Goal: Task Accomplishment & Management: Complete application form

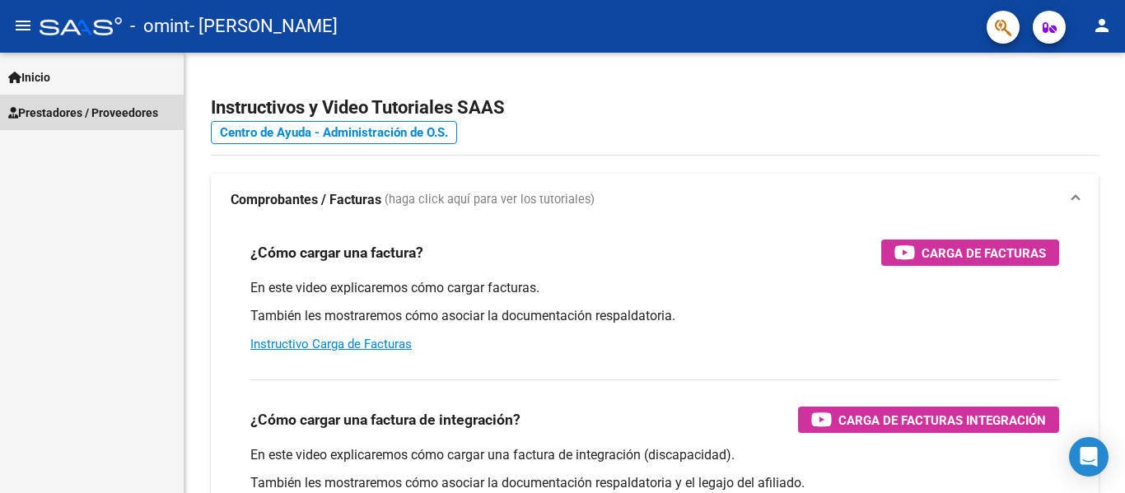
click at [132, 115] on span "Prestadores / Proveedores" at bounding box center [83, 113] width 150 height 18
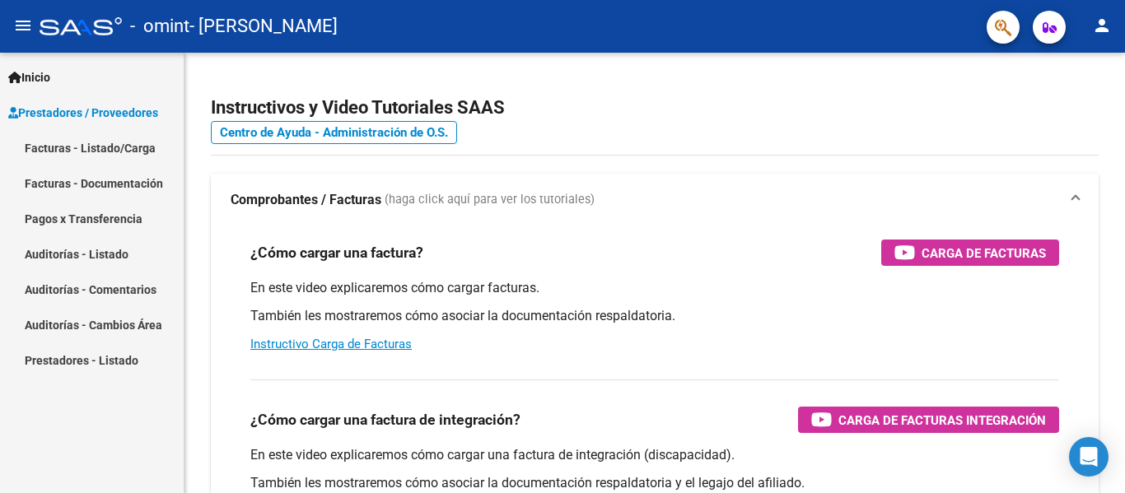
click at [119, 145] on link "Facturas - Listado/Carga" at bounding box center [92, 147] width 184 height 35
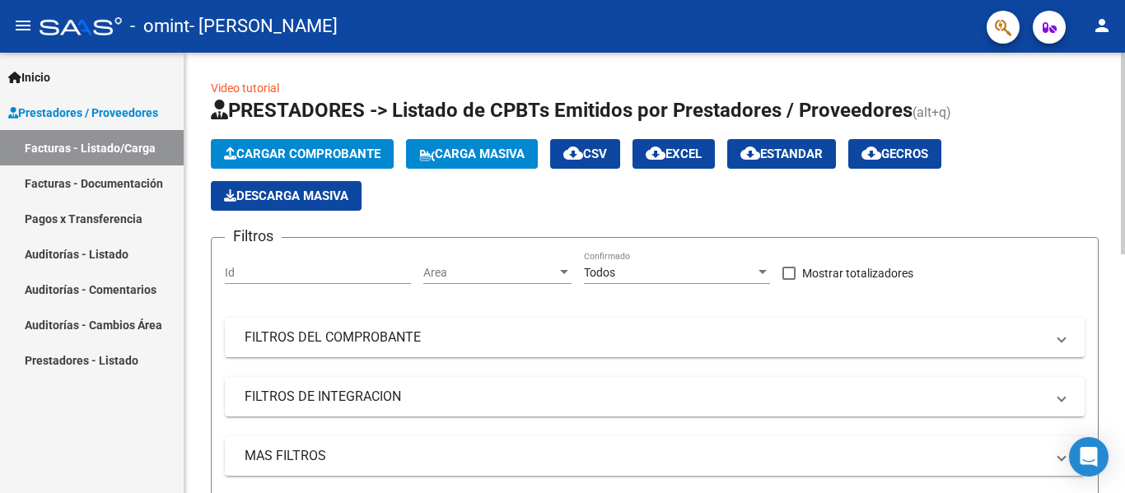
click at [247, 159] on span "Cargar Comprobante" at bounding box center [302, 154] width 156 height 15
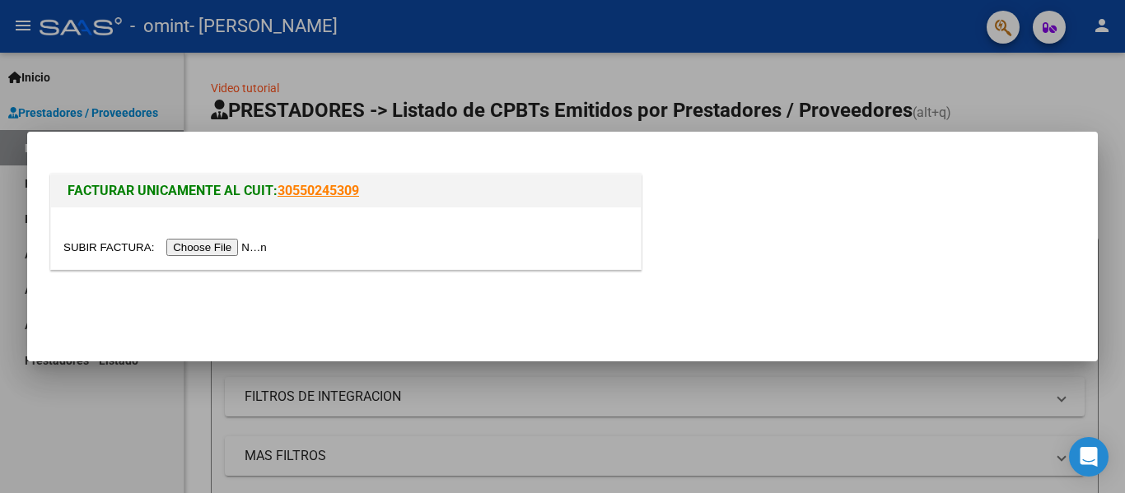
click at [185, 250] on input "file" at bounding box center [167, 247] width 208 height 17
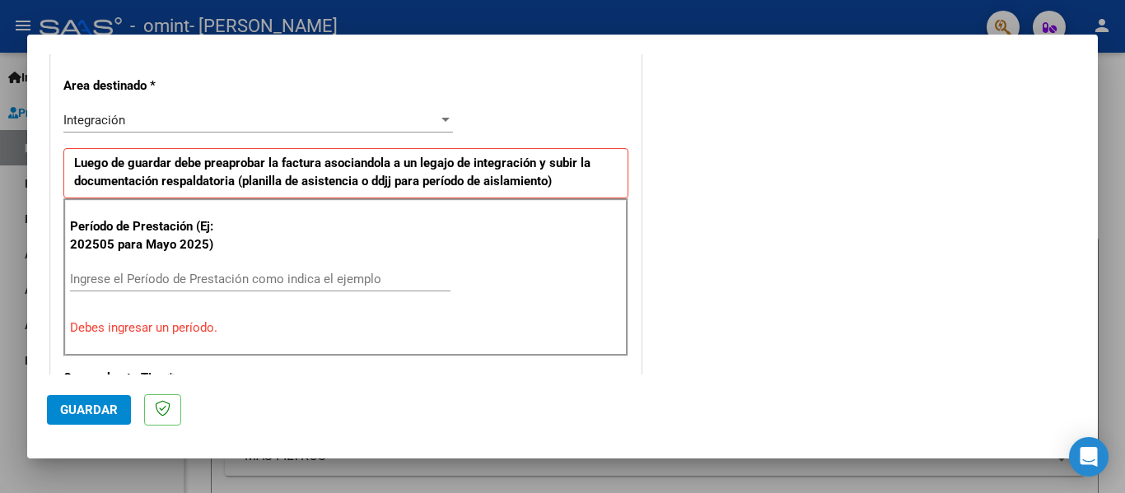
scroll to position [413, 0]
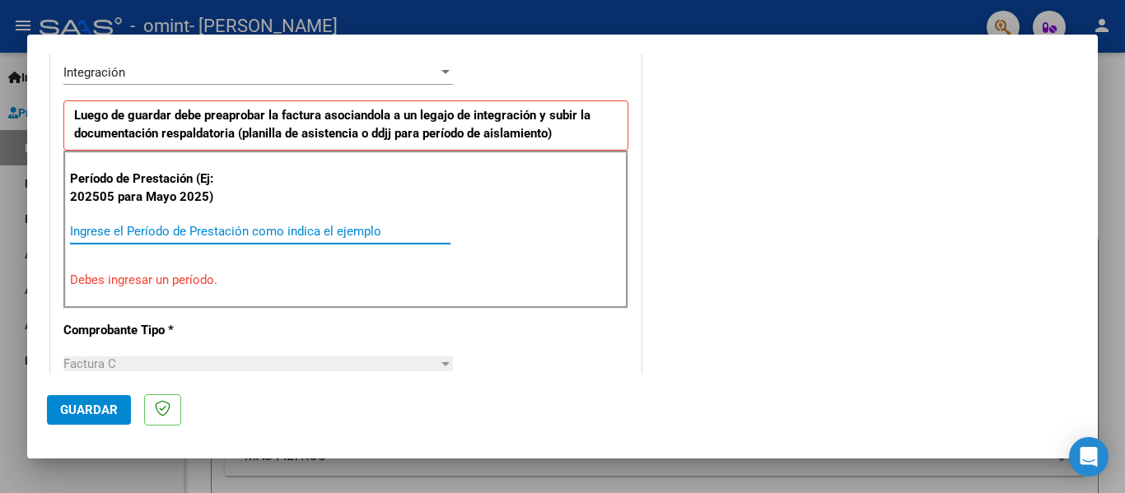
click at [203, 232] on input "Ingrese el Período de Prestación como indica el ejemplo" at bounding box center [260, 231] width 381 height 15
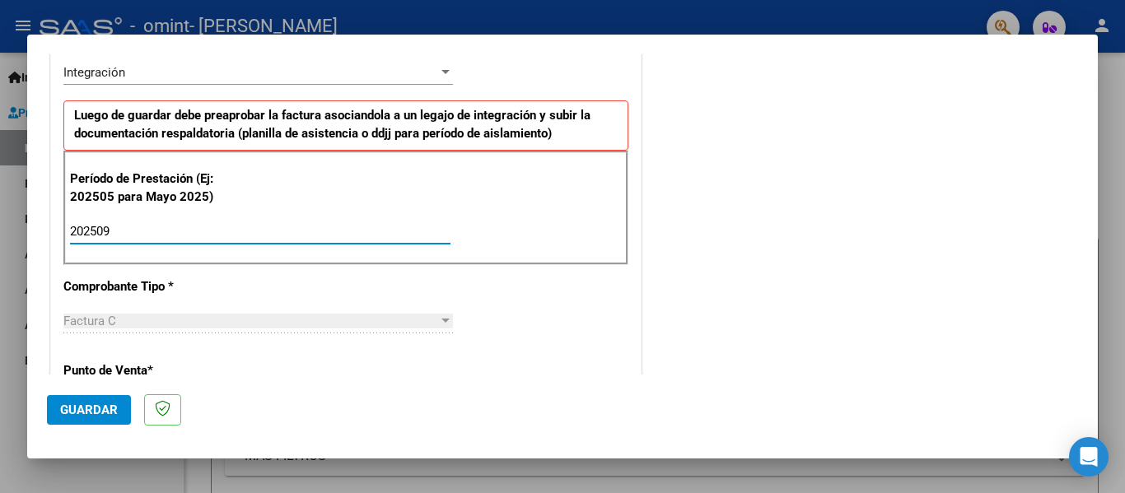
type input "202509"
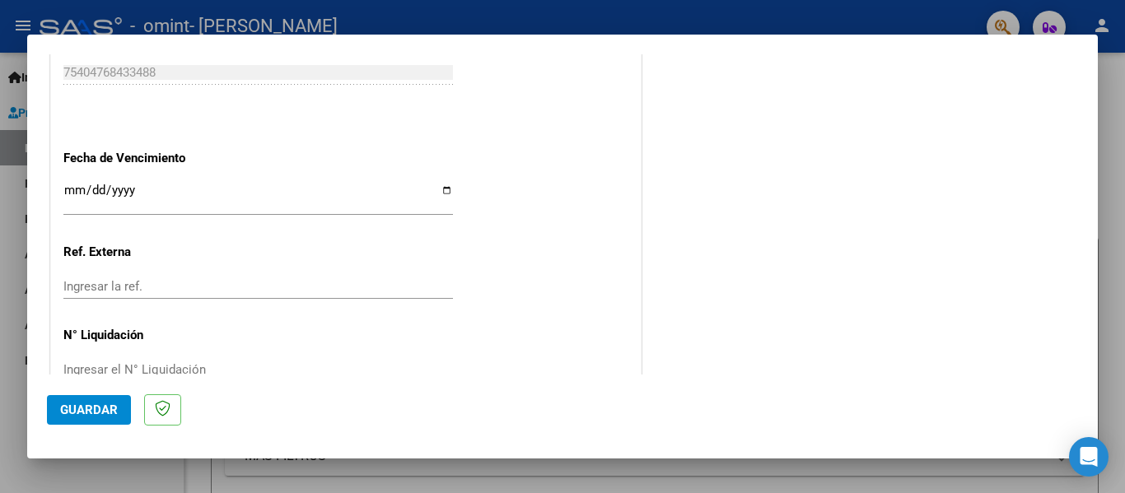
scroll to position [1129, 0]
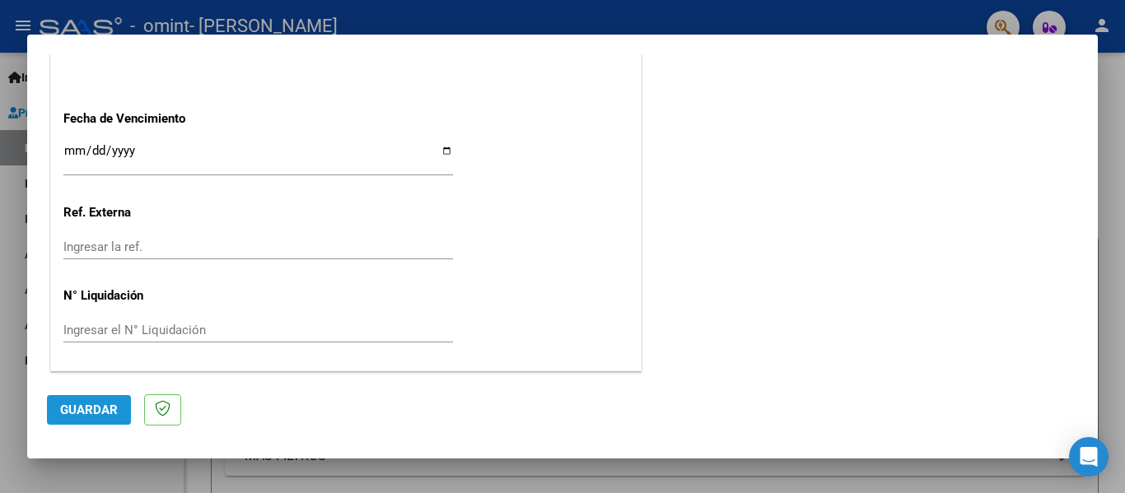
click at [96, 420] on button "Guardar" at bounding box center [89, 410] width 84 height 30
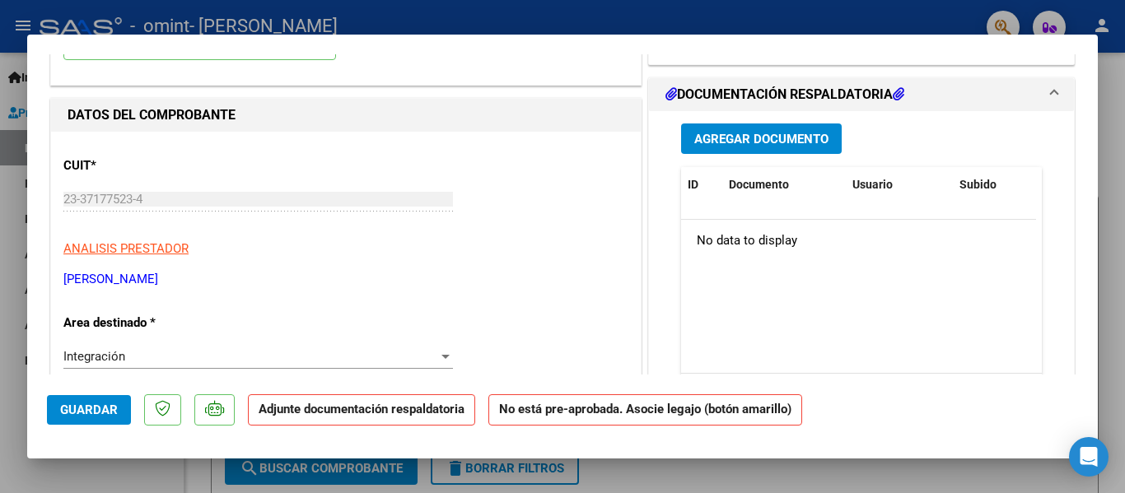
scroll to position [0, 0]
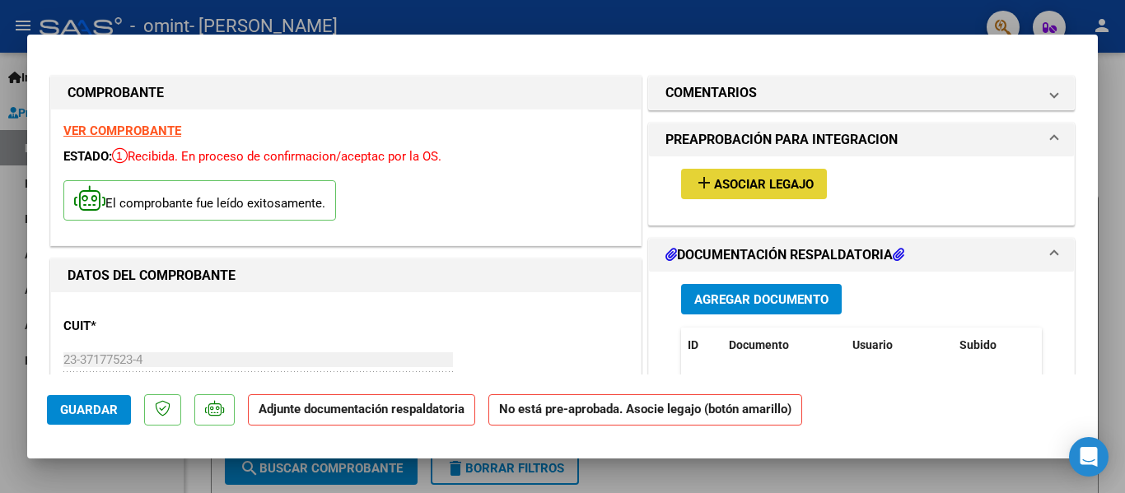
click at [777, 173] on button "add Asociar Legajo" at bounding box center [754, 184] width 146 height 30
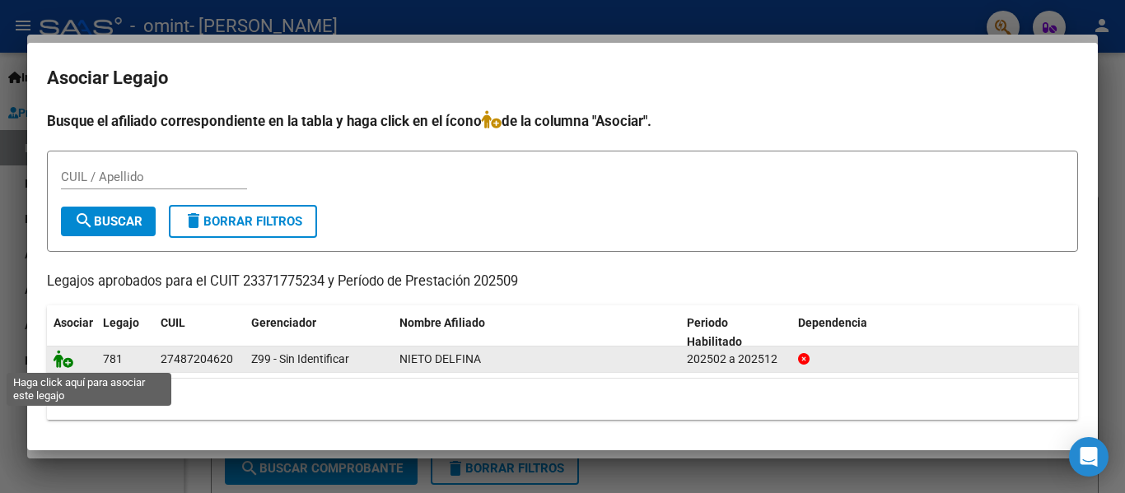
click at [67, 359] on icon at bounding box center [64, 359] width 20 height 18
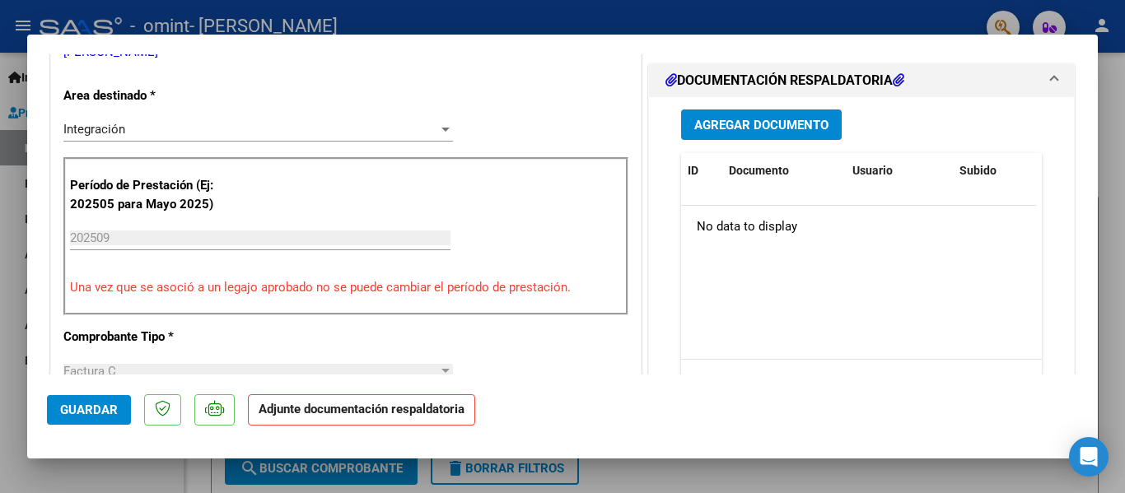
scroll to position [389, 0]
click at [745, 119] on span "Agregar Documento" at bounding box center [761, 124] width 134 height 15
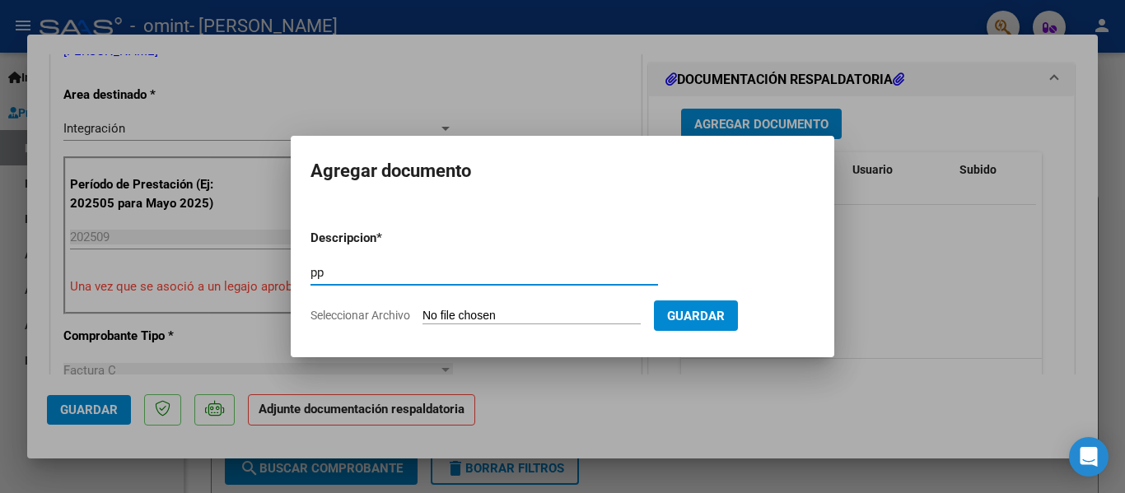
type input "p"
type input "Planilla de asistencia"
click at [400, 318] on span "Seleccionar Archivo" at bounding box center [361, 315] width 100 height 13
click at [423, 318] on input "Seleccionar Archivo" at bounding box center [532, 317] width 218 height 16
type input "C:\fakepath\ASISTENCIA Septiembre.pdf"
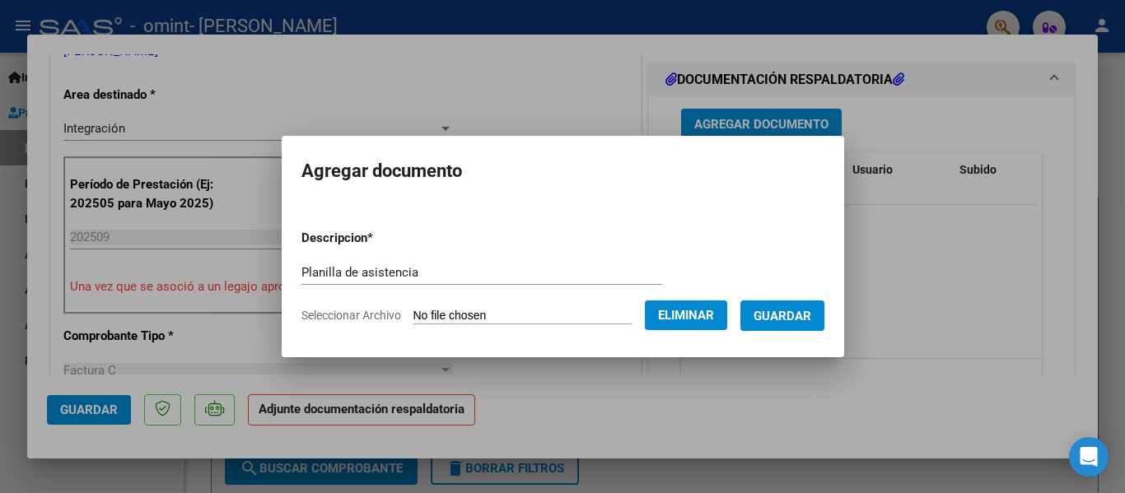
click at [811, 309] on span "Guardar" at bounding box center [783, 316] width 58 height 15
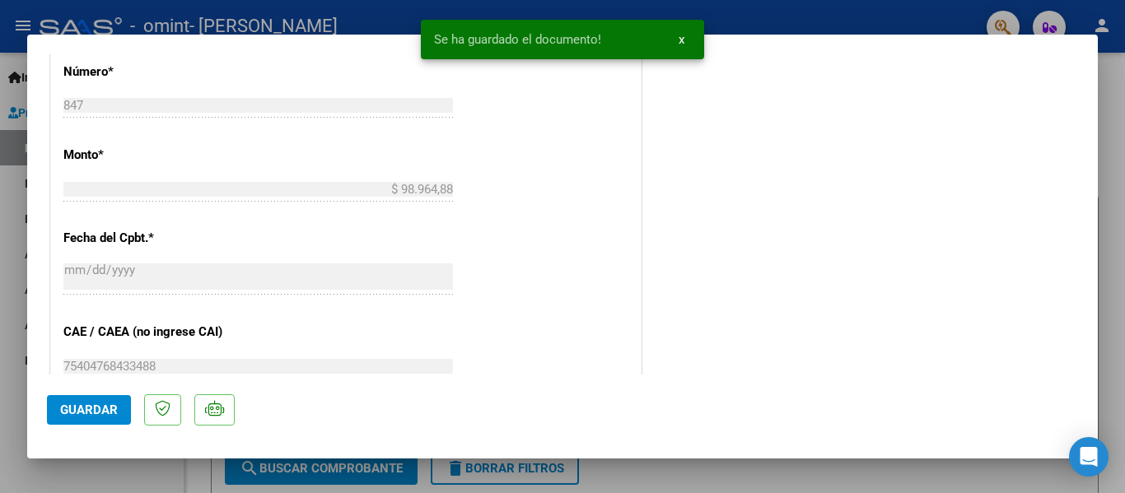
scroll to position [844, 0]
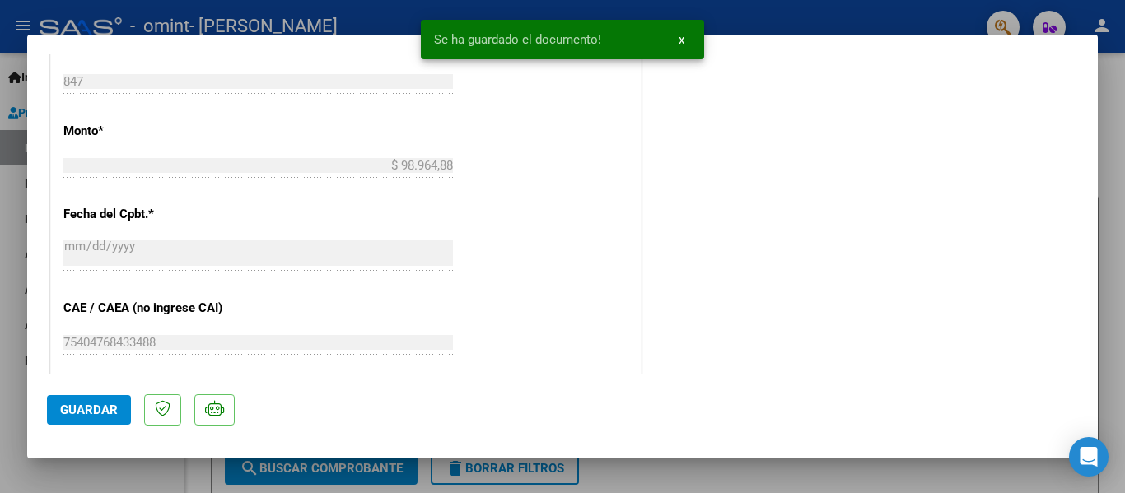
click at [91, 401] on button "Guardar" at bounding box center [89, 410] width 84 height 30
click at [1105, 79] on div at bounding box center [562, 246] width 1125 height 493
type input "$ 0,00"
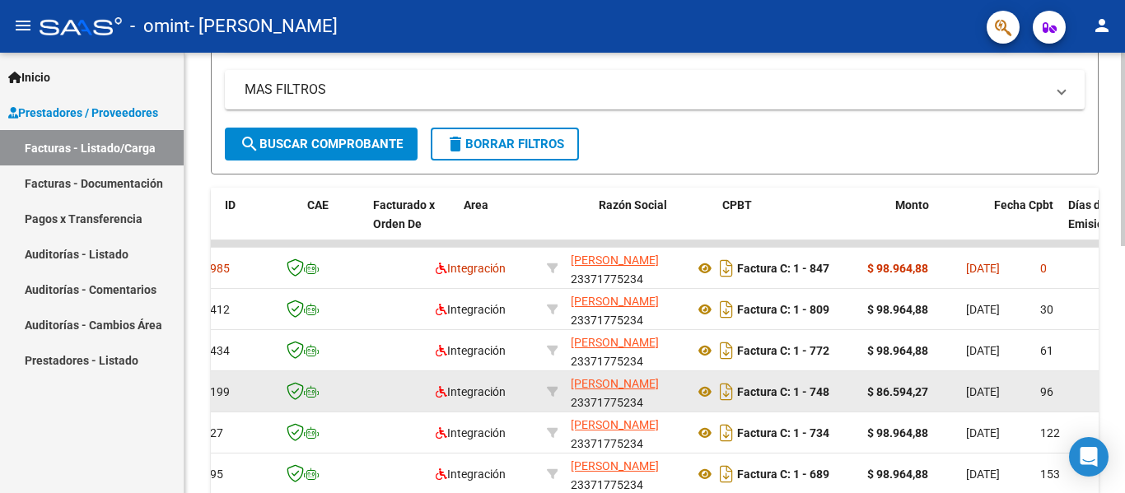
scroll to position [0, 111]
